Goal: Navigation & Orientation: Find specific page/section

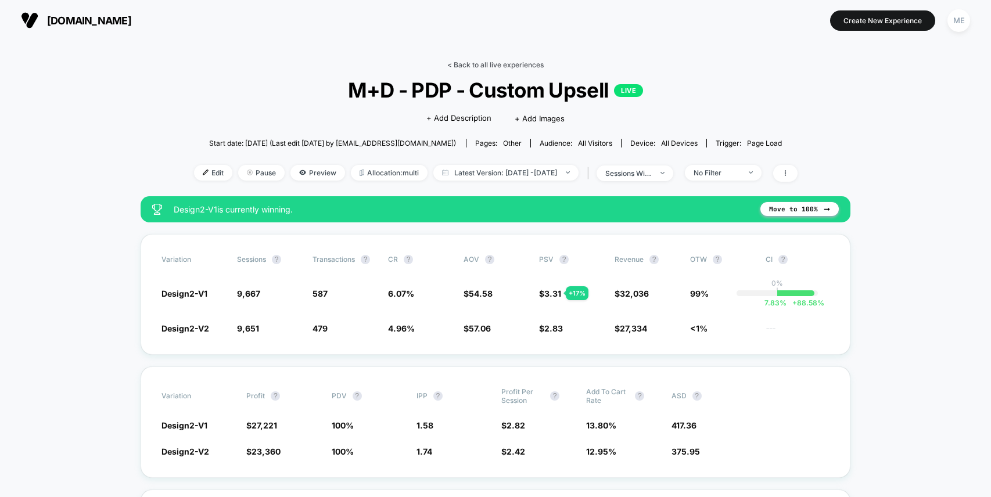
click at [464, 66] on link "< Back to all live experiences" at bounding box center [495, 64] width 96 height 9
